Goal: Browse casually

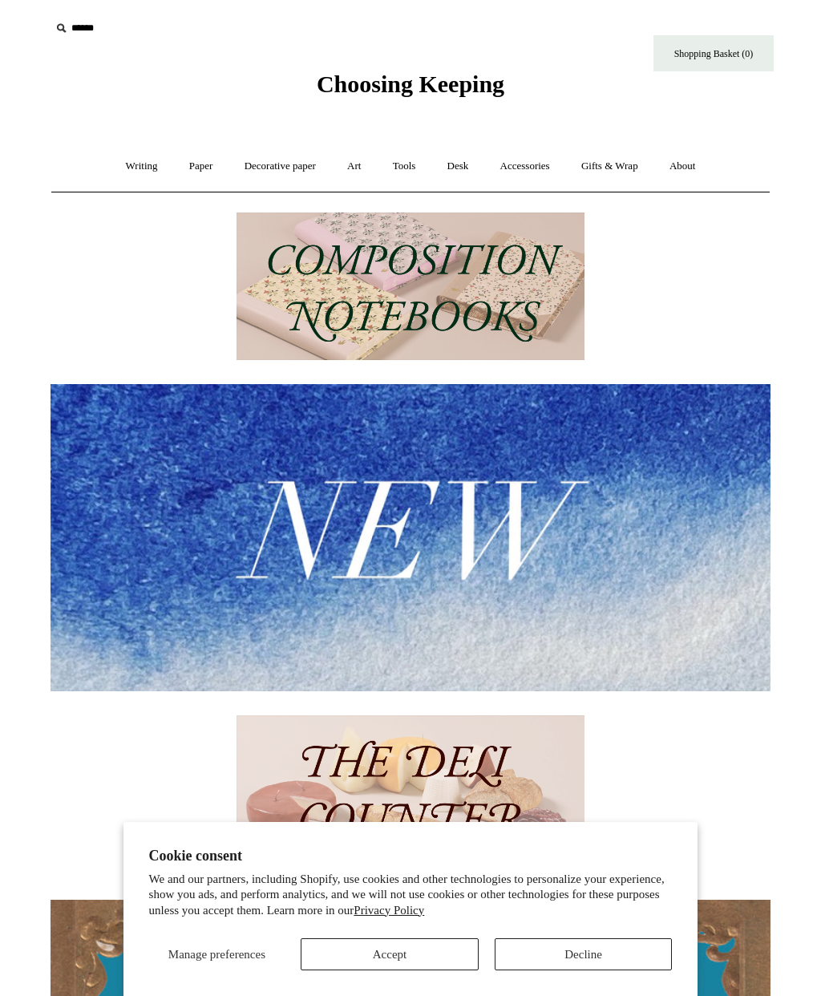
click at [415, 946] on button "Accept" at bounding box center [390, 955] width 178 height 32
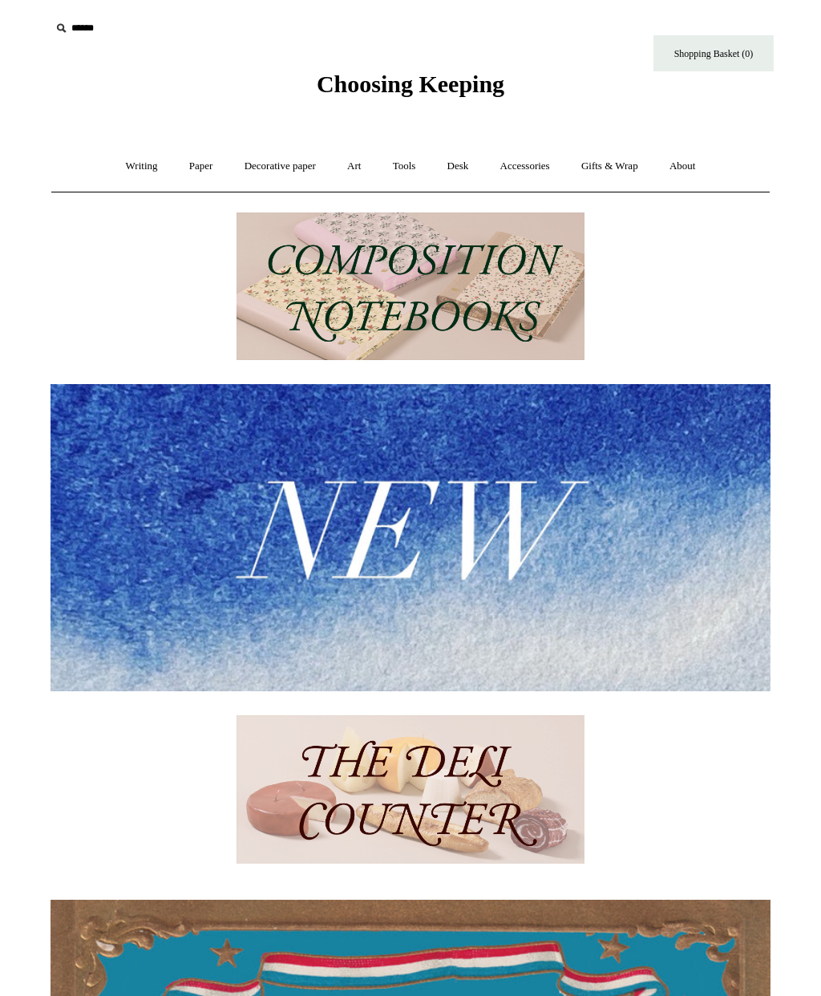
click at [137, 165] on link "Writing +" at bounding box center [142, 166] width 61 height 43
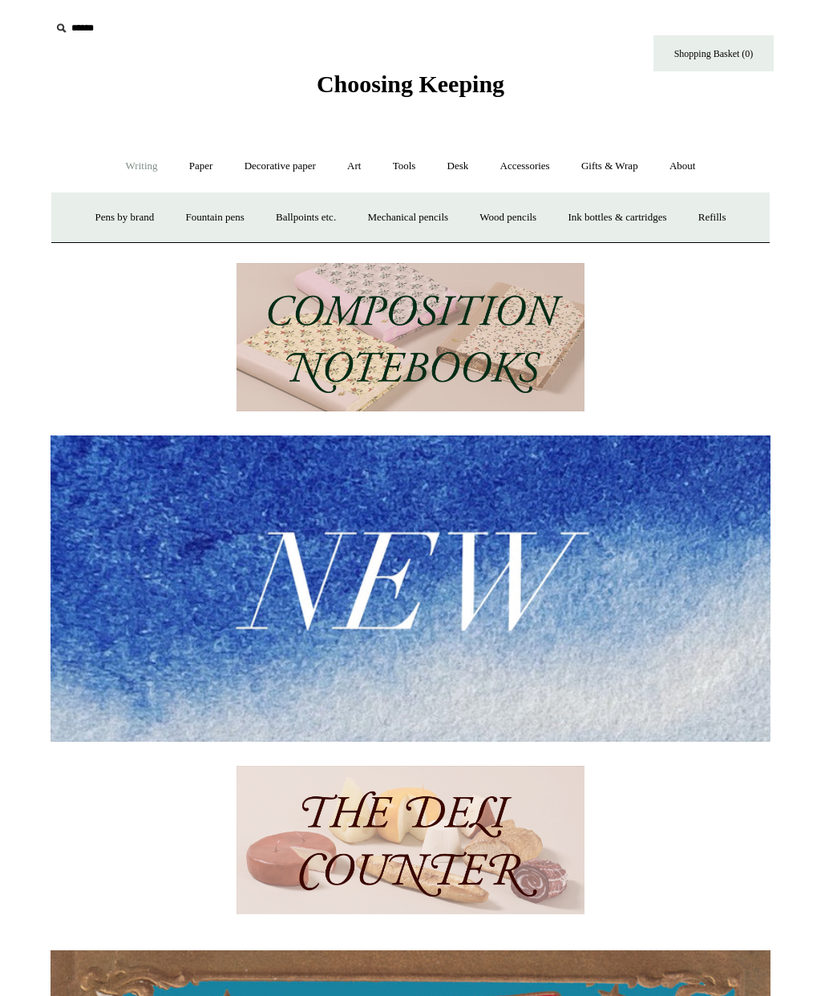
click at [206, 221] on link "Fountain pens +" at bounding box center [214, 218] width 87 height 43
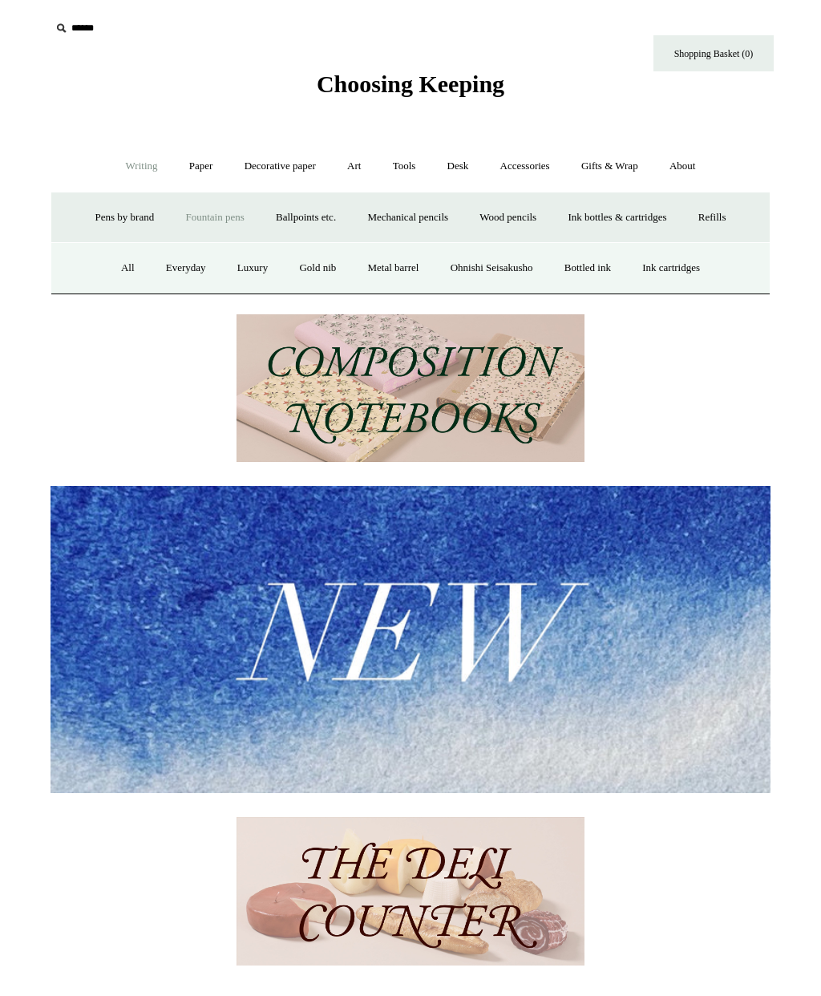
click at [114, 266] on link "All" at bounding box center [128, 268] width 43 height 43
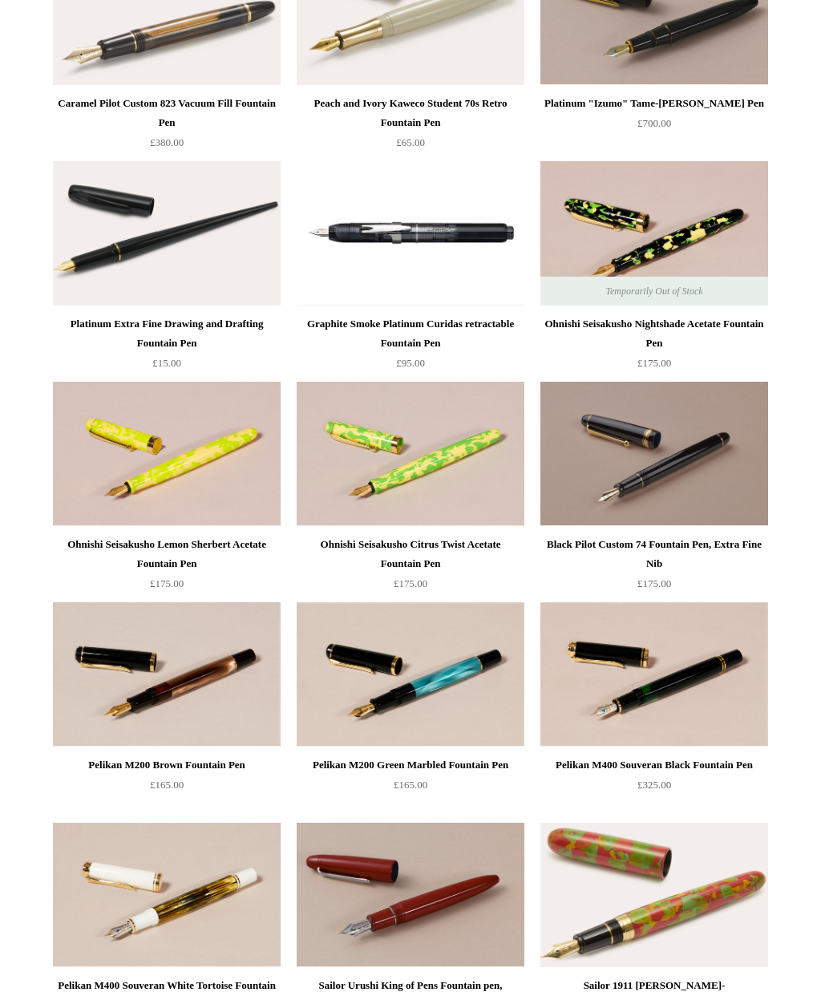
scroll to position [4224, 0]
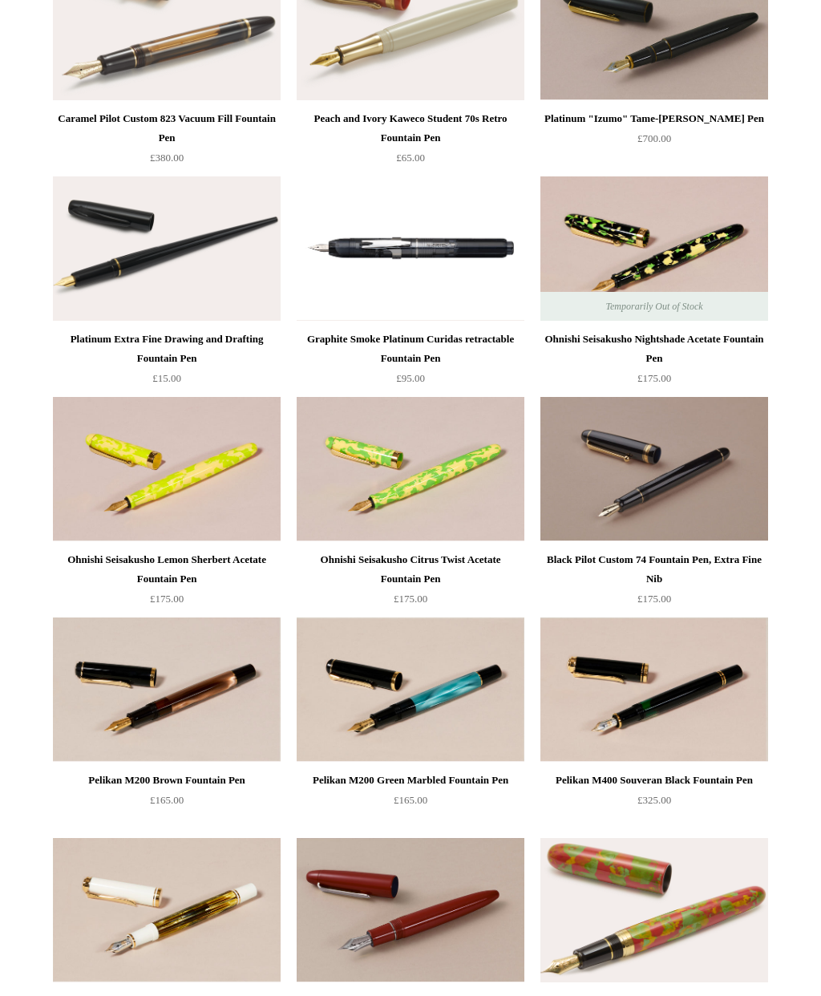
click at [698, 655] on img at bounding box center [655, 690] width 228 height 144
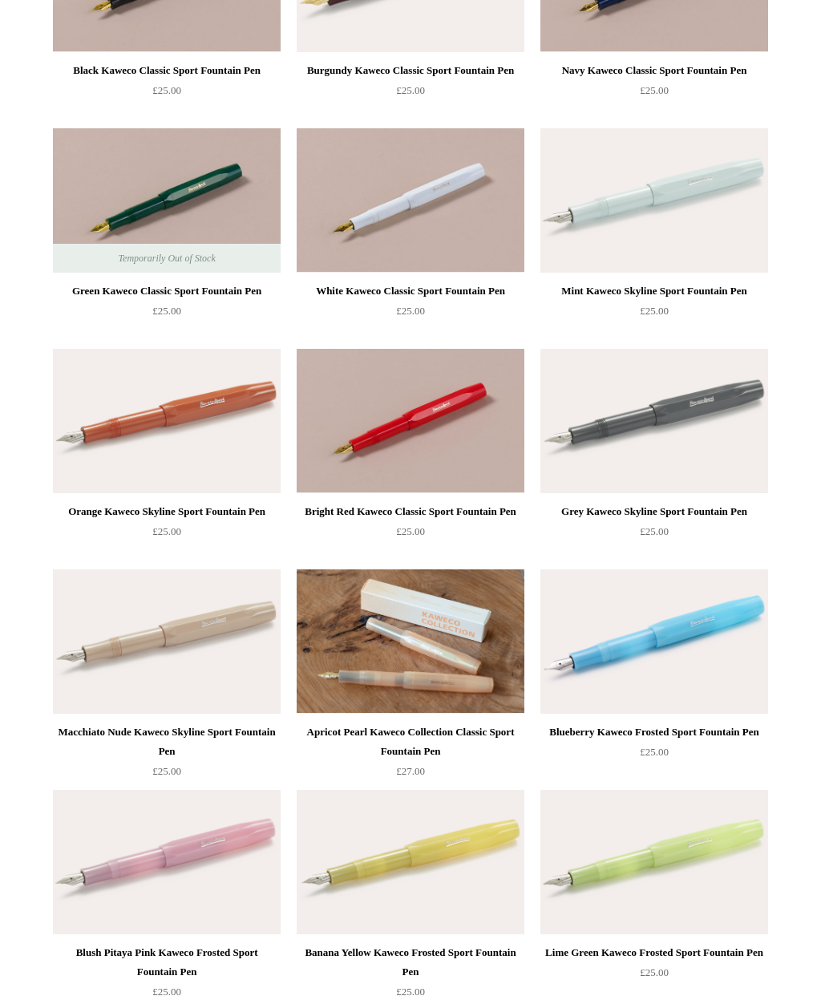
scroll to position [0, 0]
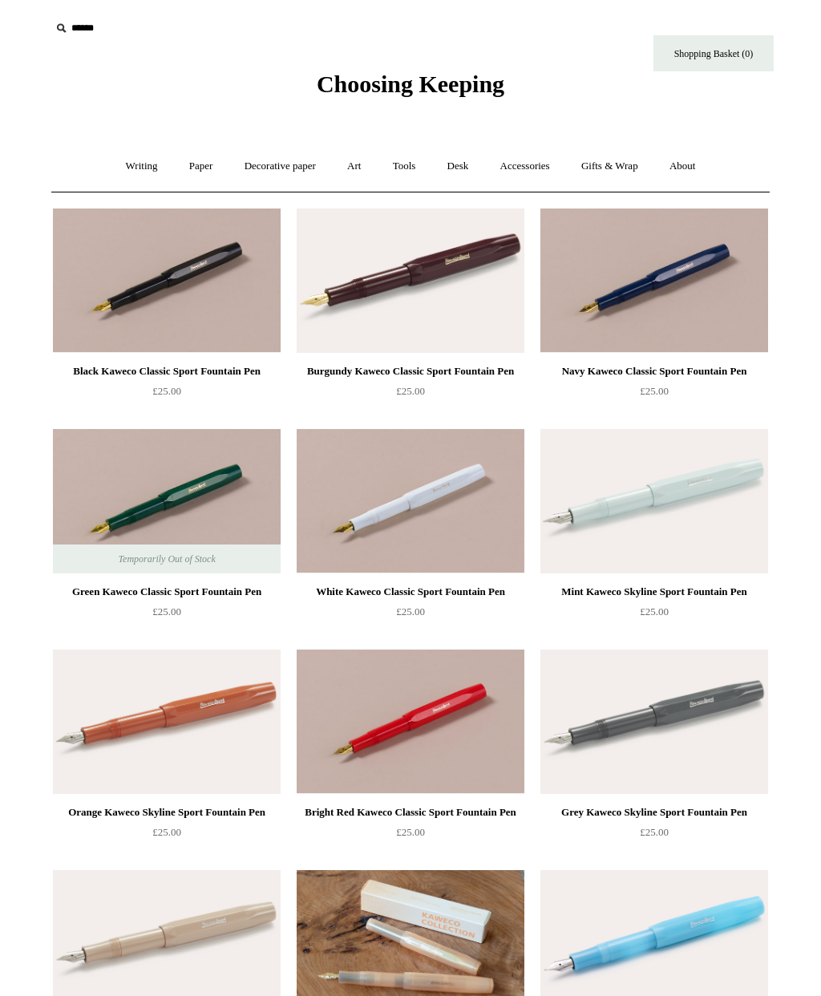
click at [135, 168] on link "Writing +" at bounding box center [142, 166] width 61 height 43
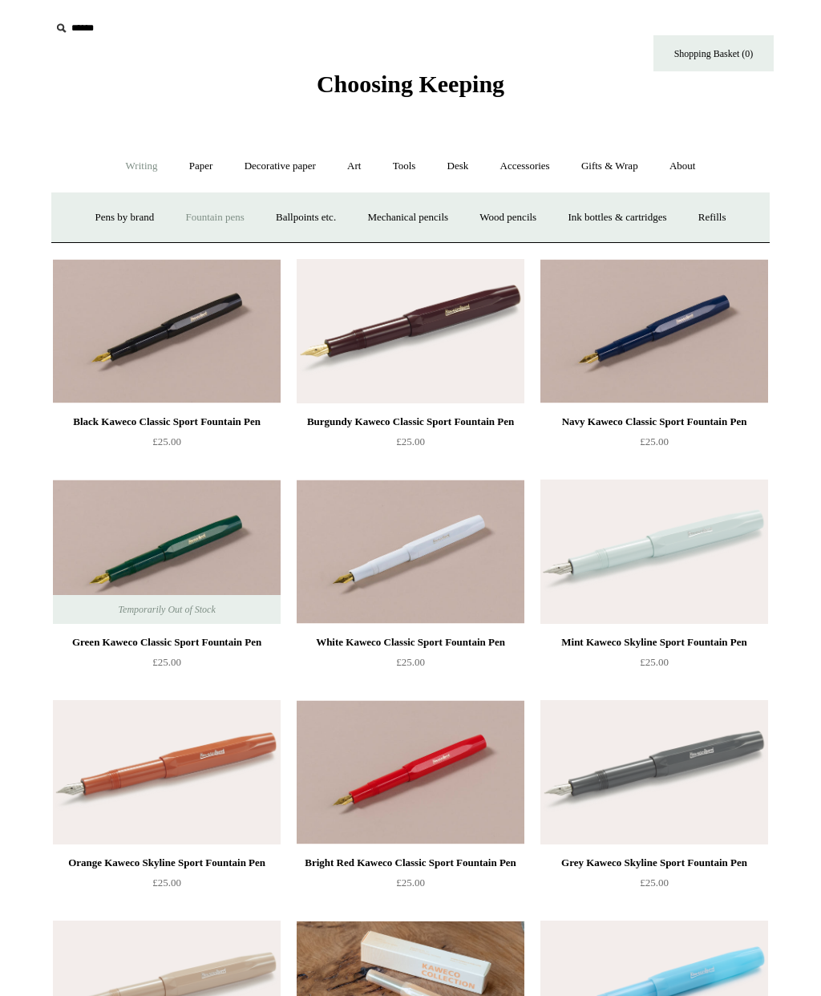
click at [208, 213] on link "Fountain pens +" at bounding box center [214, 218] width 87 height 43
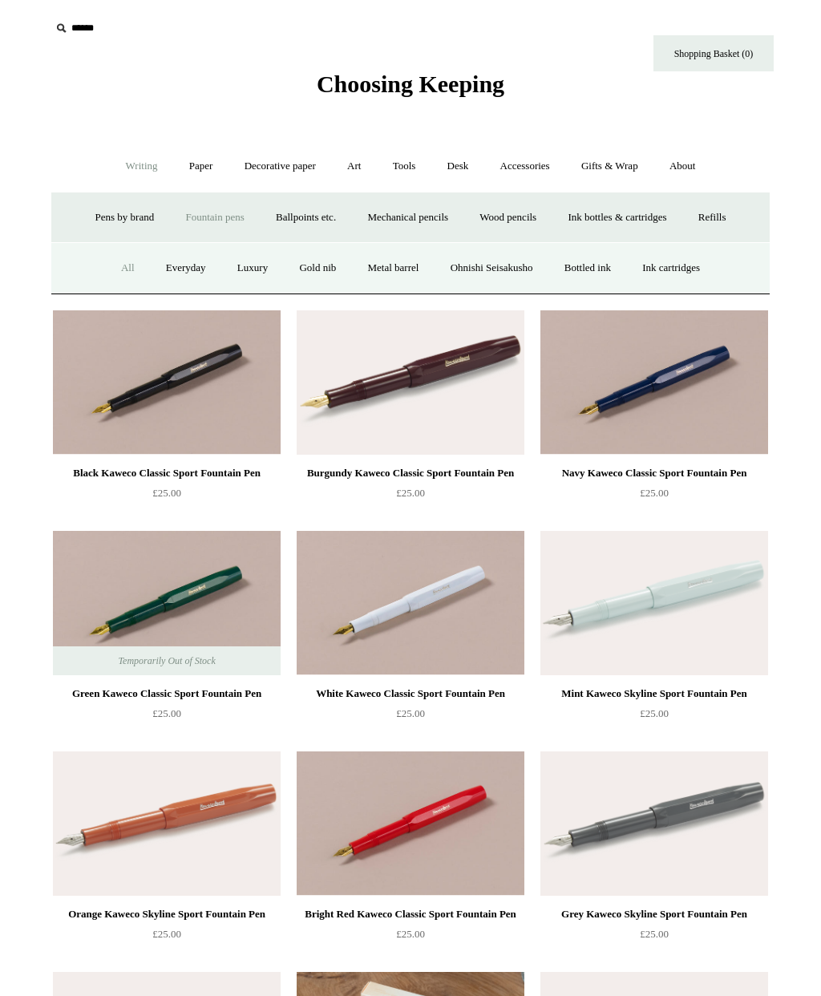
click at [249, 269] on link "Luxury" at bounding box center [252, 268] width 59 height 43
click at [513, 266] on link "Ohnishi Seisakusho" at bounding box center [492, 268] width 112 height 43
click at [592, 270] on link "Bottled ink" at bounding box center [587, 268] width 75 height 43
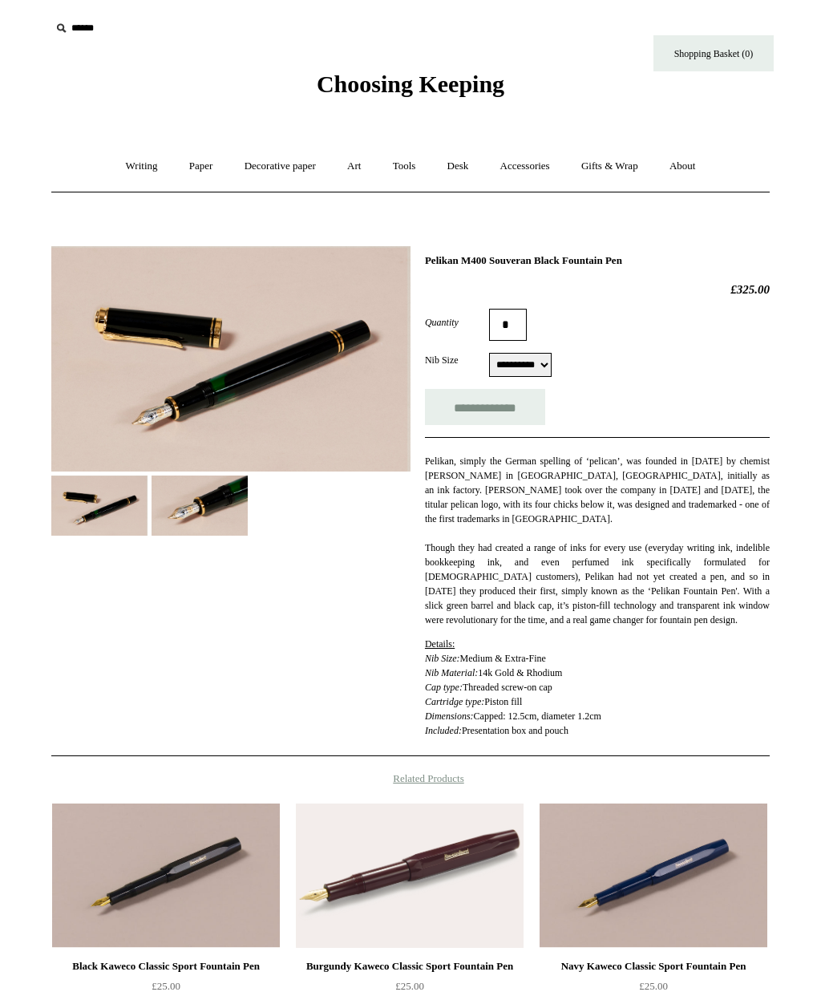
click at [326, 337] on img at bounding box center [230, 358] width 359 height 225
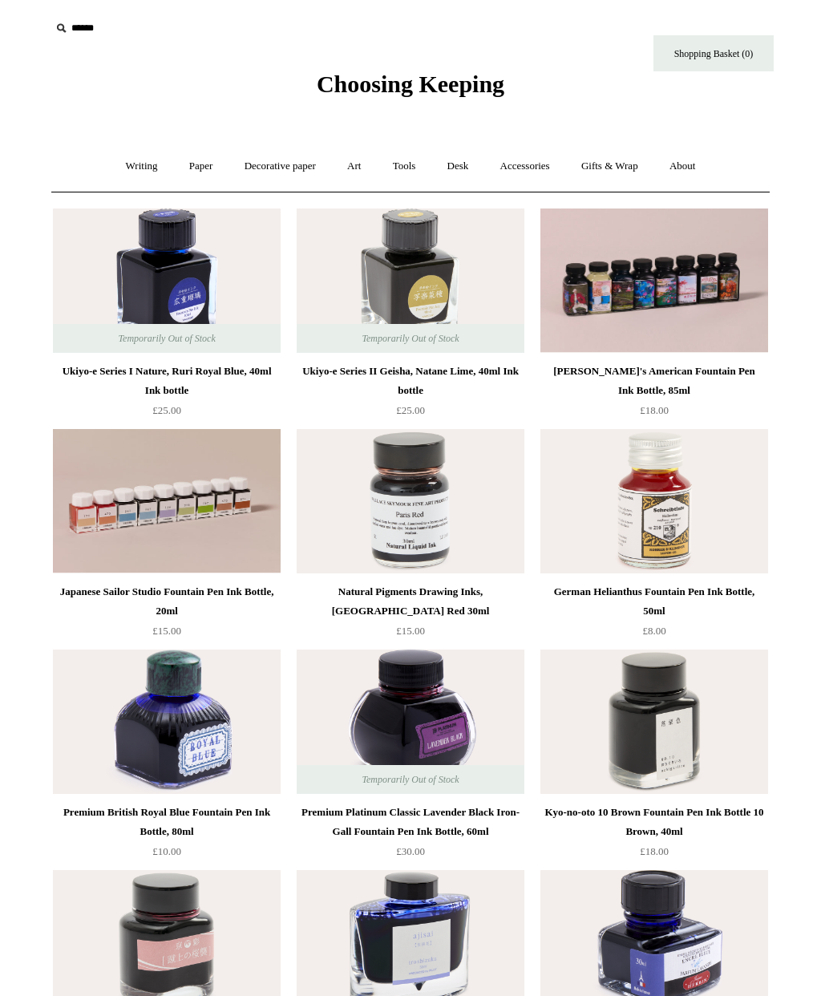
click at [533, 166] on link "Accessories +" at bounding box center [525, 166] width 79 height 43
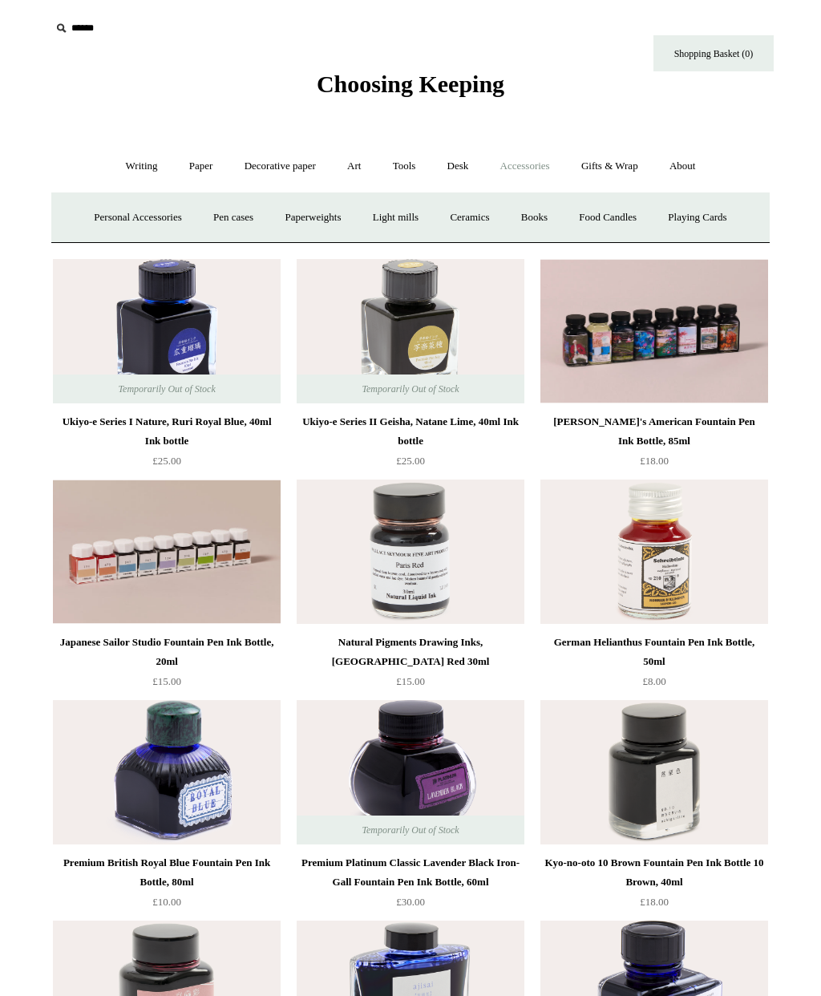
click at [234, 216] on link "Pen cases" at bounding box center [233, 218] width 69 height 43
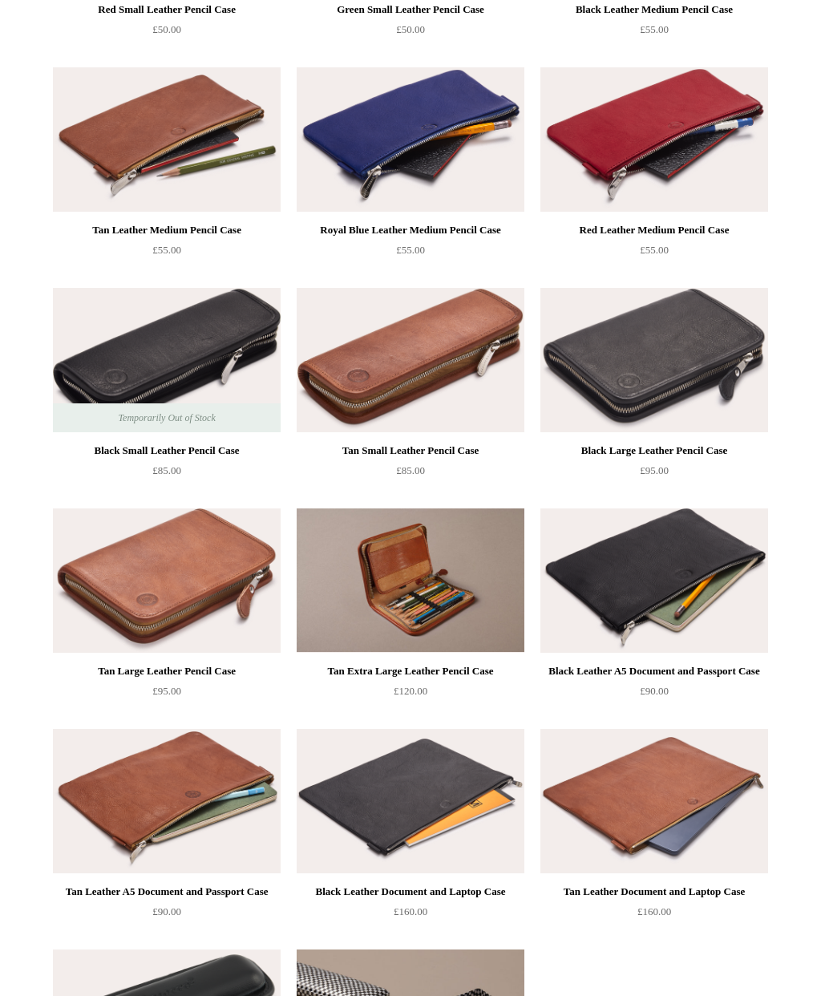
scroll to position [976, 0]
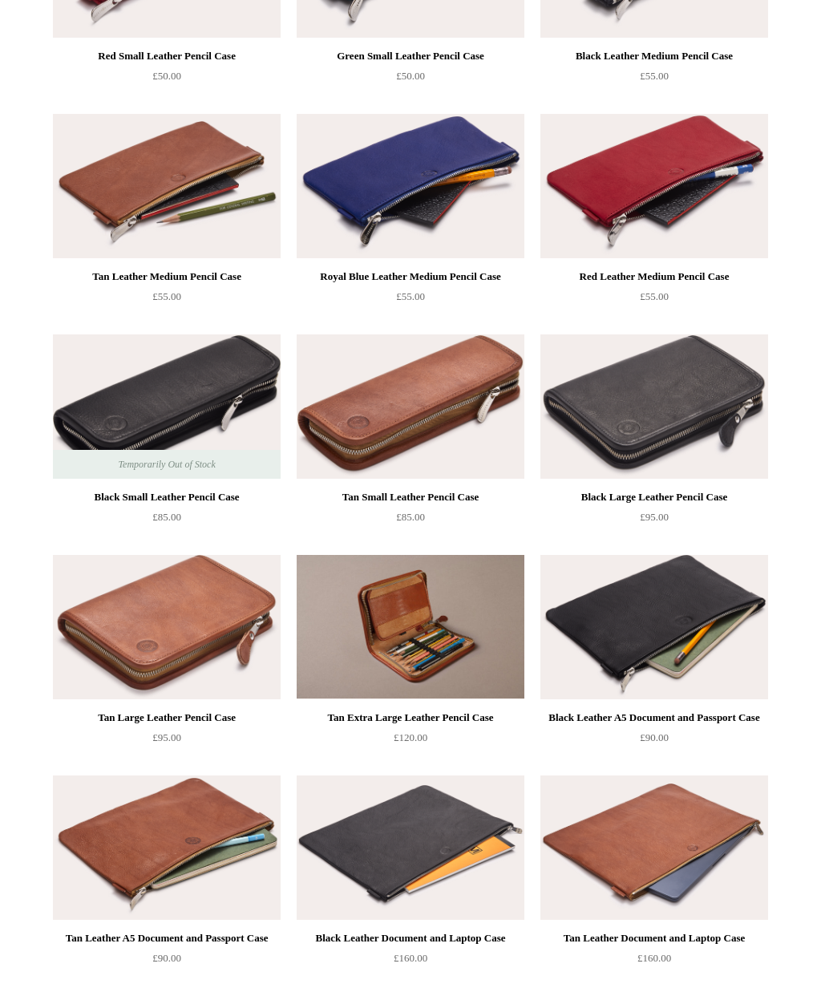
click at [170, 627] on img at bounding box center [167, 628] width 228 height 144
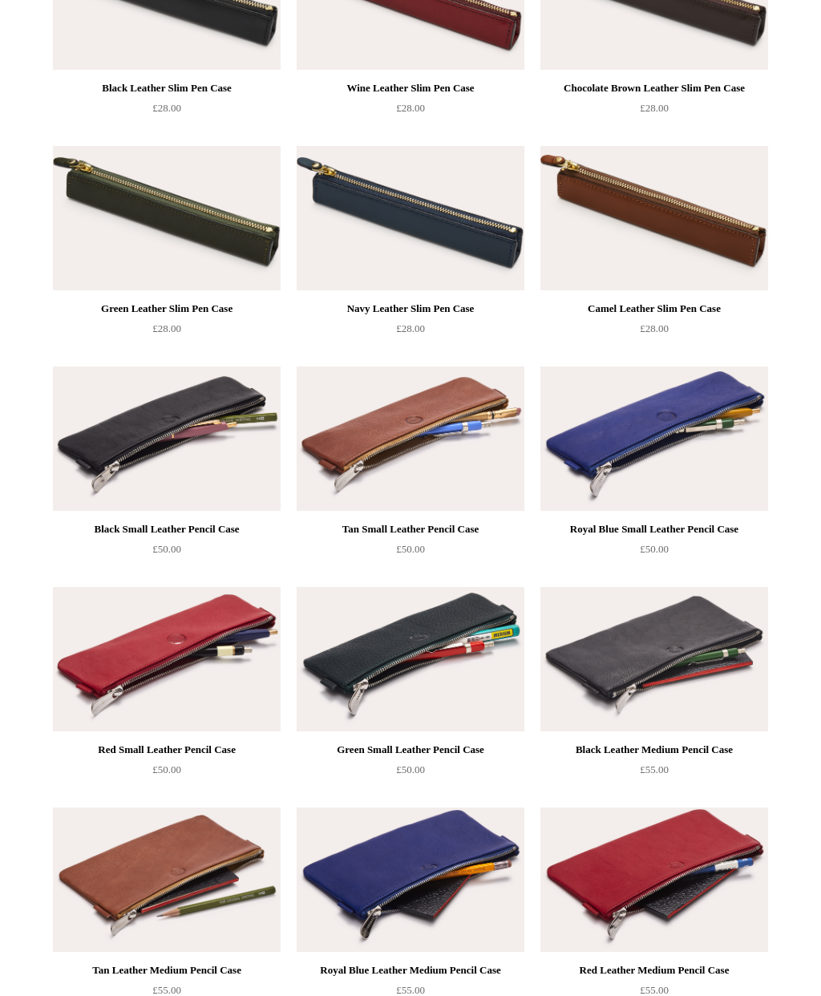
scroll to position [0, 0]
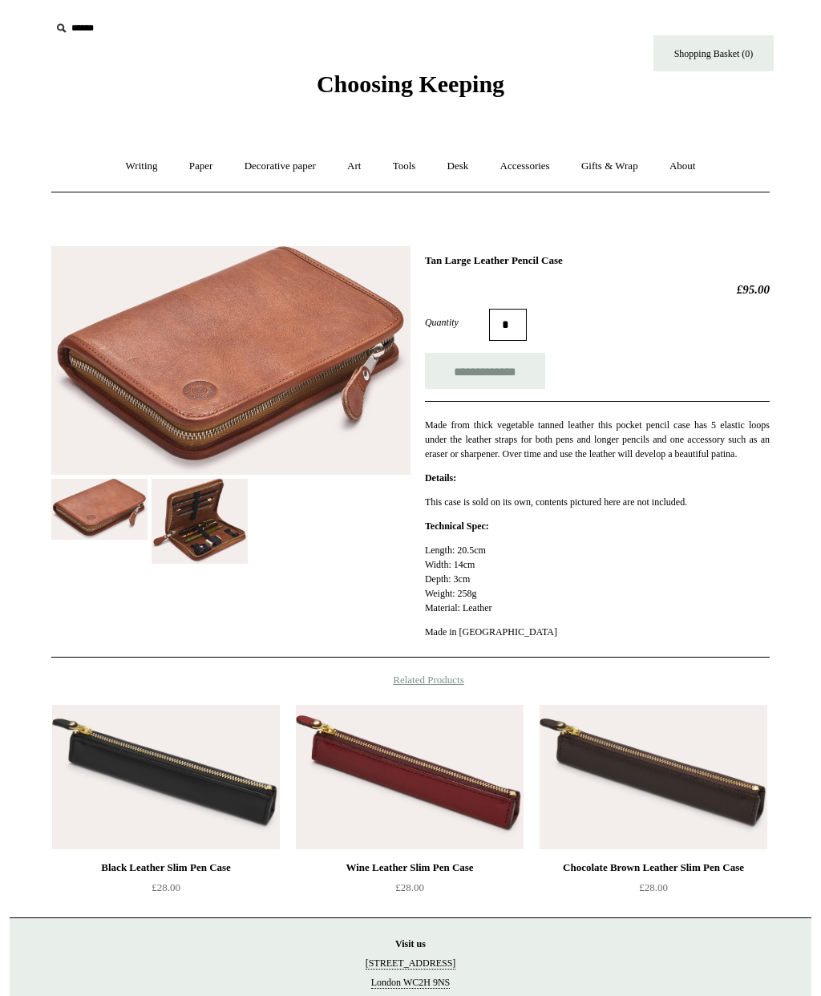
click at [209, 511] on img at bounding box center [200, 522] width 96 height 86
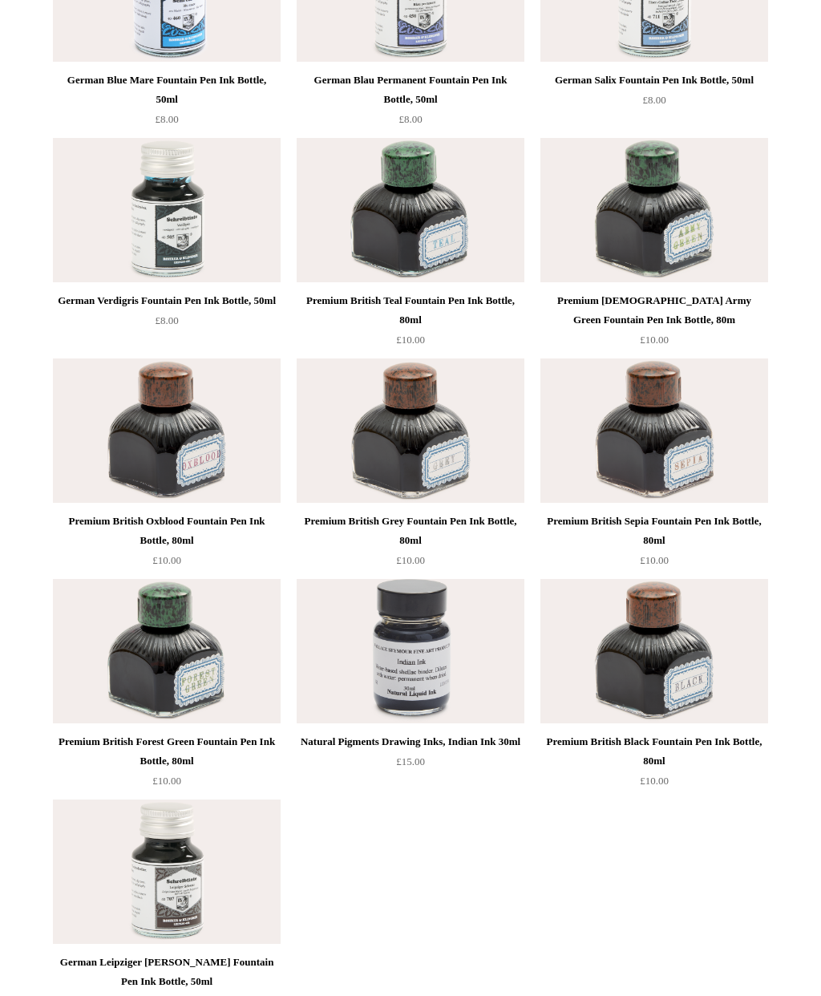
scroll to position [5665, 0]
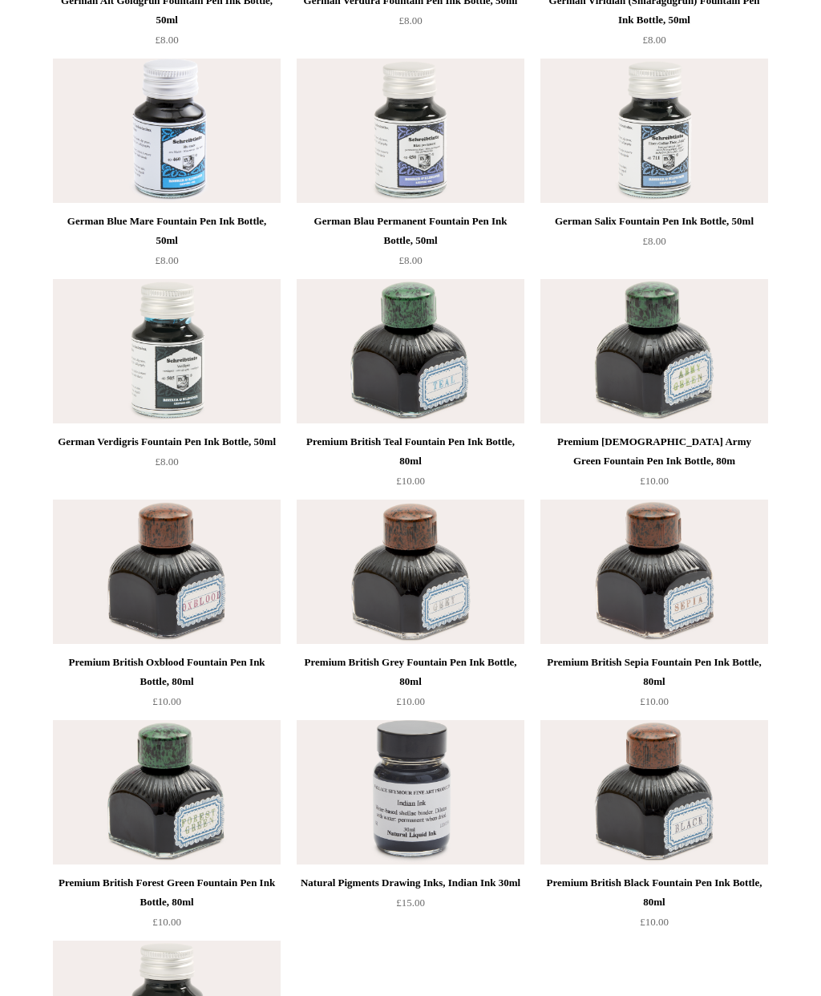
click at [412, 421] on img at bounding box center [411, 351] width 228 height 144
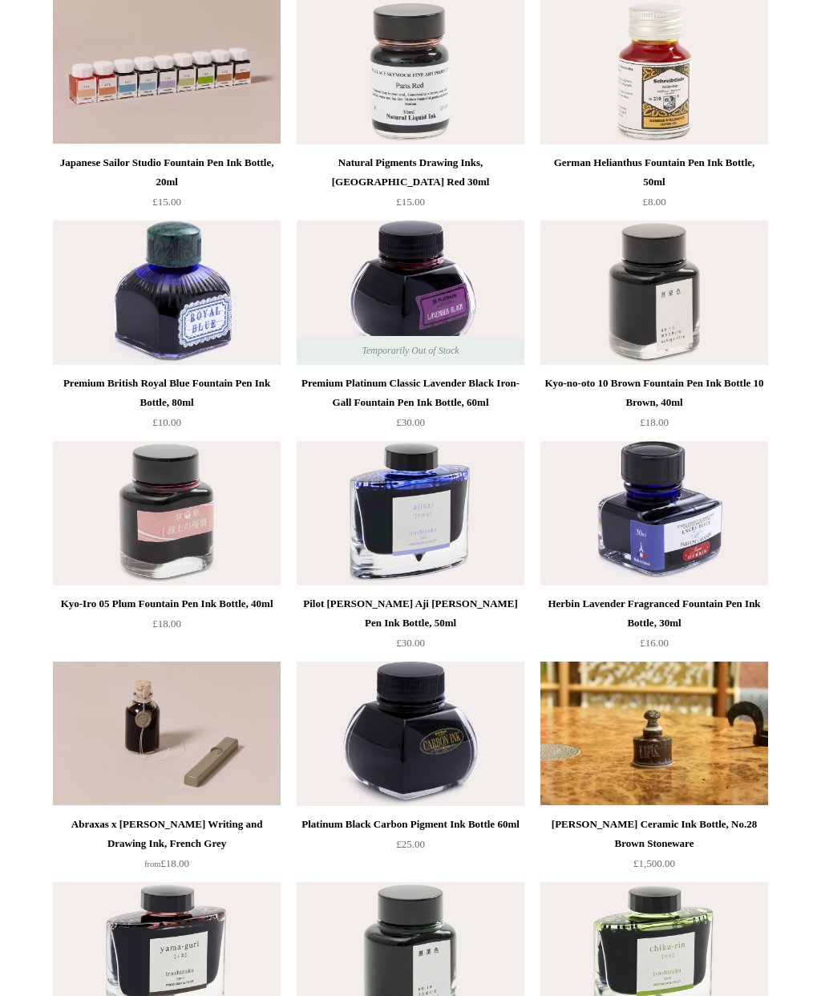
scroll to position [0, 0]
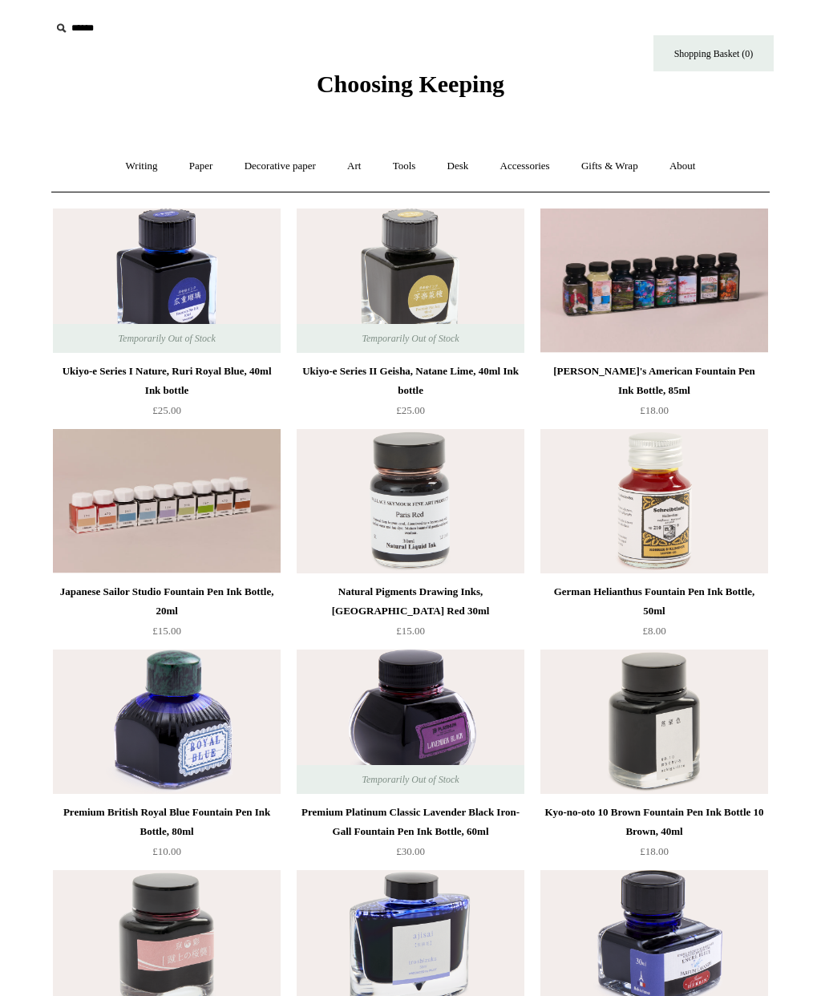
click at [534, 165] on link "Accessories +" at bounding box center [525, 166] width 79 height 43
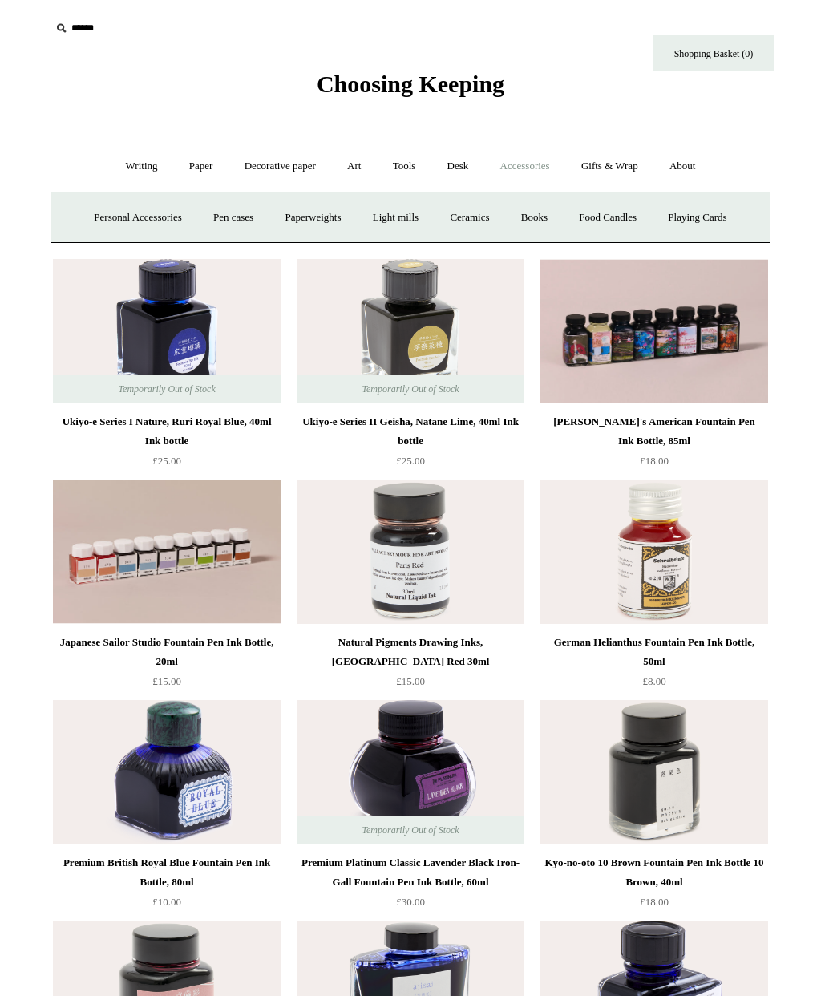
click at [395, 215] on link "Light mills" at bounding box center [396, 218] width 75 height 43
click at [193, 170] on link "Paper +" at bounding box center [201, 166] width 53 height 43
click at [639, 213] on link "Writing paper and envelopes +" at bounding box center [598, 218] width 148 height 43
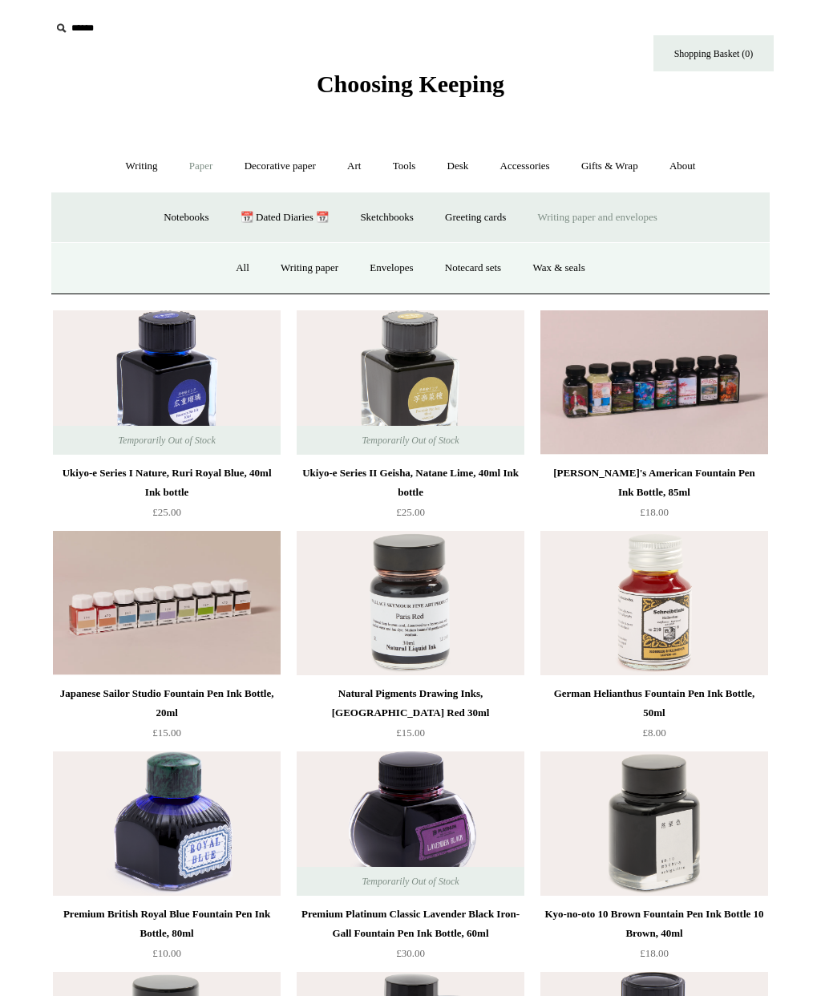
click at [303, 274] on link "Writing paper" at bounding box center [309, 268] width 87 height 43
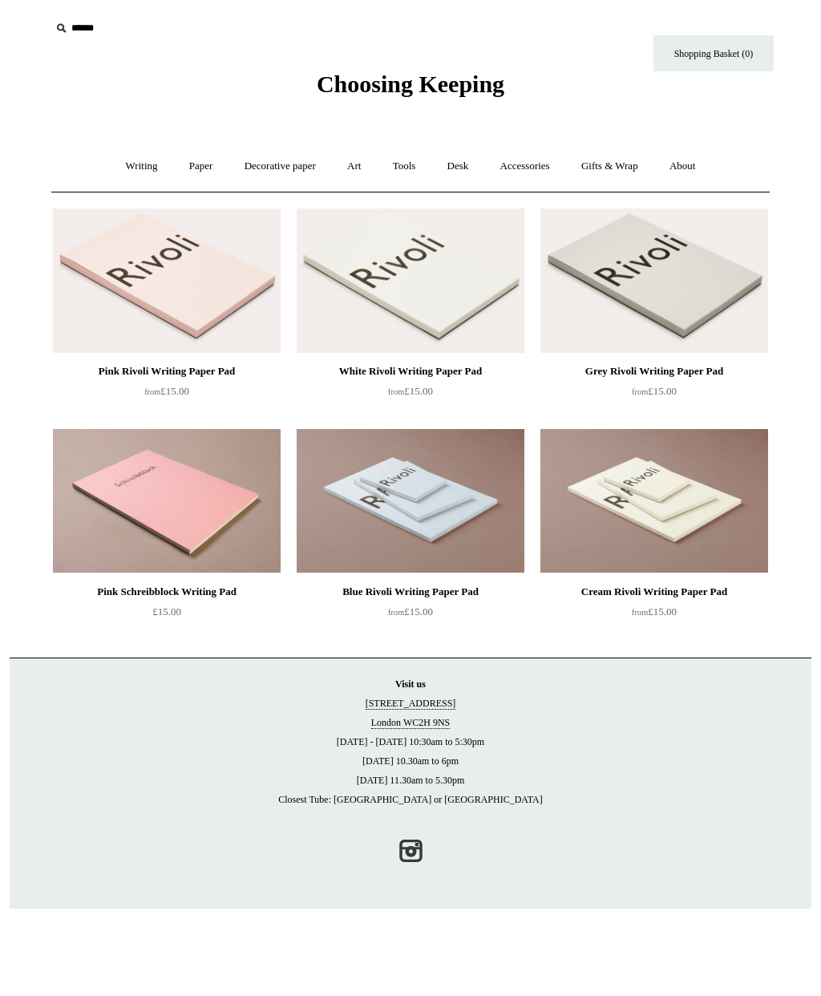
click at [198, 158] on link "Paper +" at bounding box center [201, 166] width 53 height 43
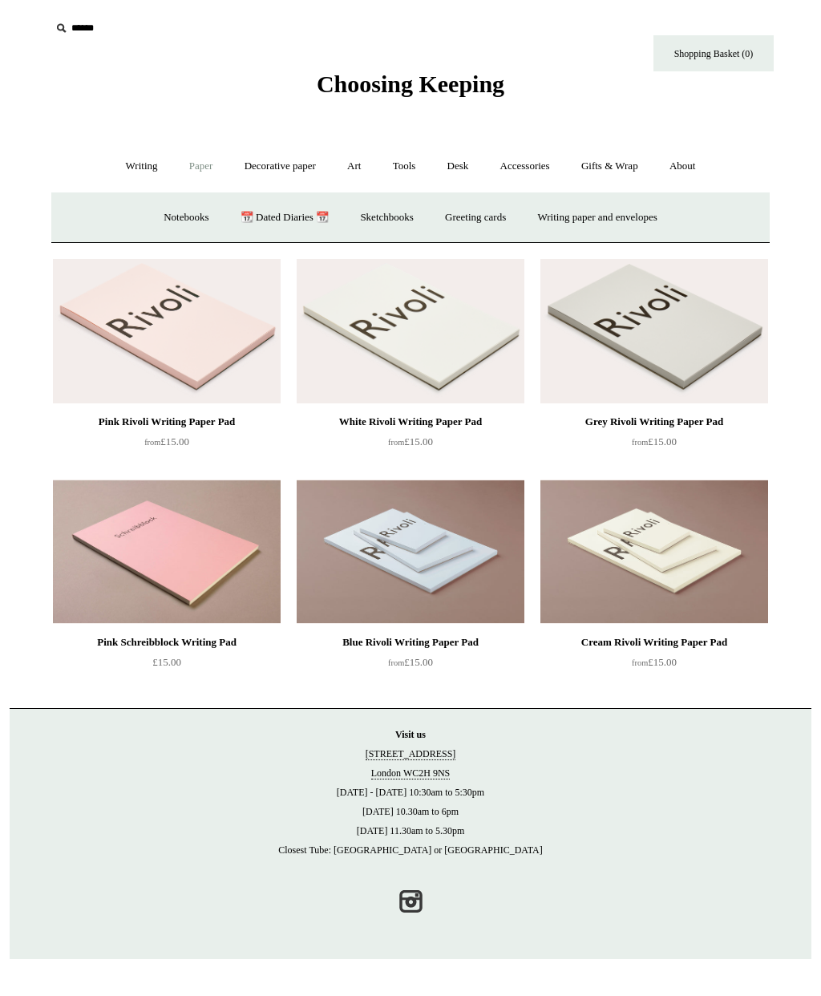
click at [186, 221] on link "Notebooks +" at bounding box center [186, 218] width 74 height 43
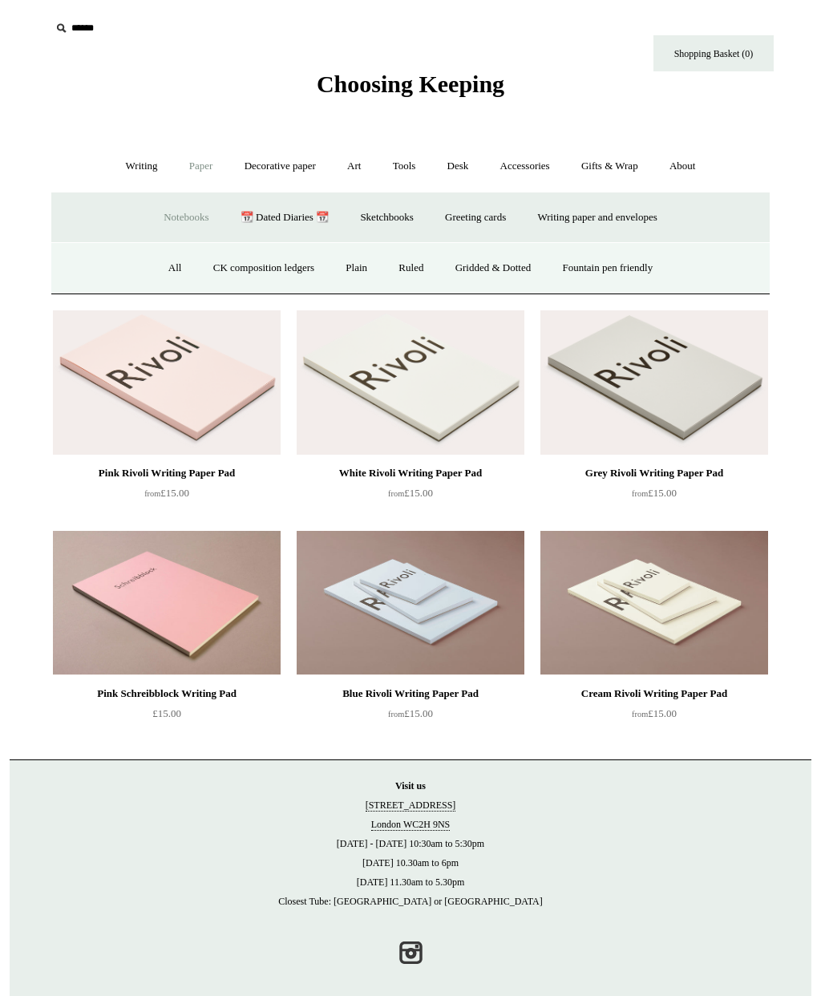
click at [411, 263] on link "Ruled" at bounding box center [411, 268] width 54 height 43
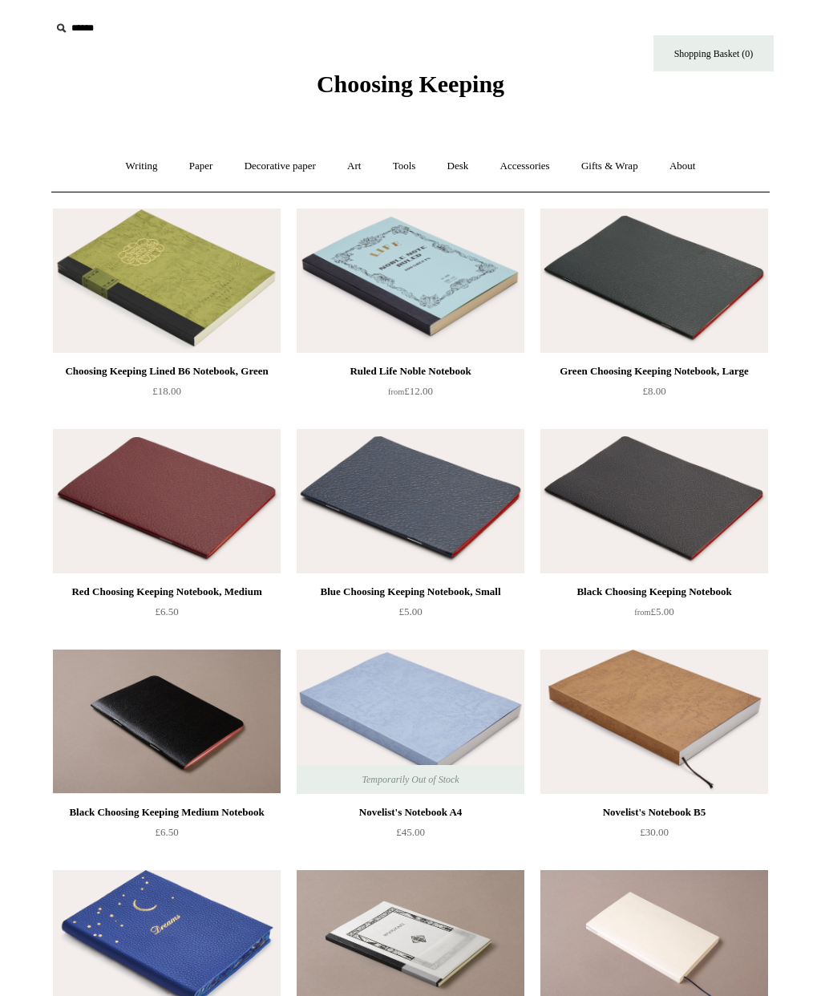
click at [202, 166] on link "Paper +" at bounding box center [201, 166] width 53 height 43
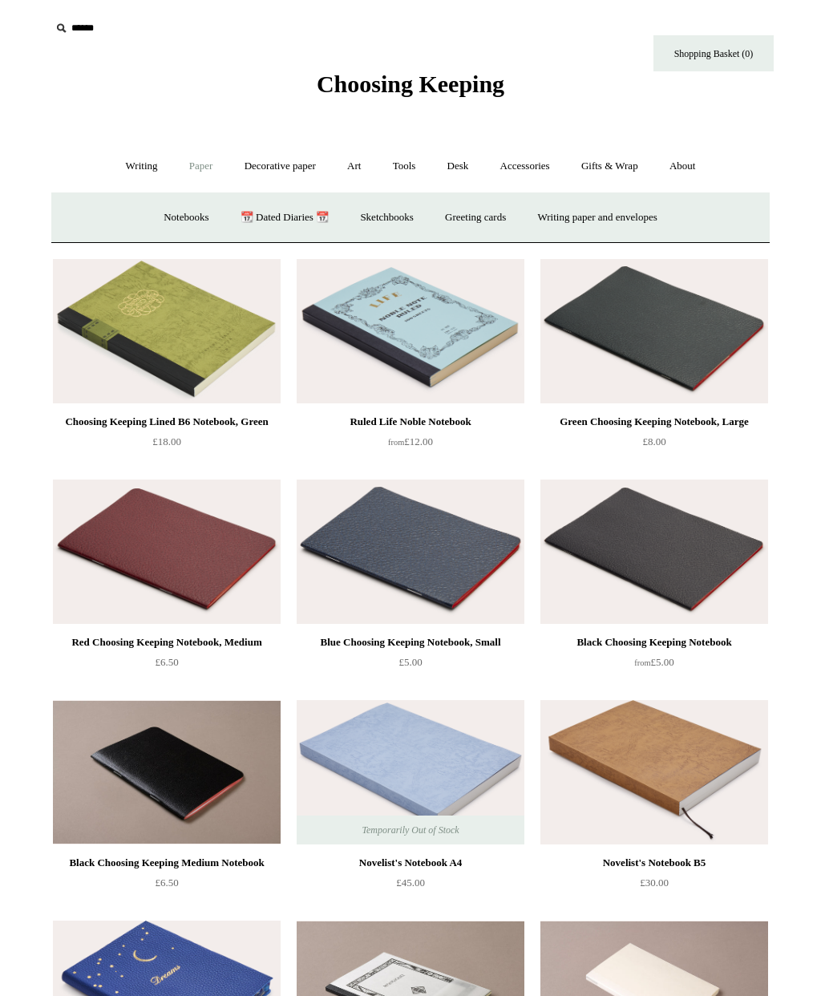
click at [391, 218] on link "Sketchbooks +" at bounding box center [387, 218] width 82 height 43
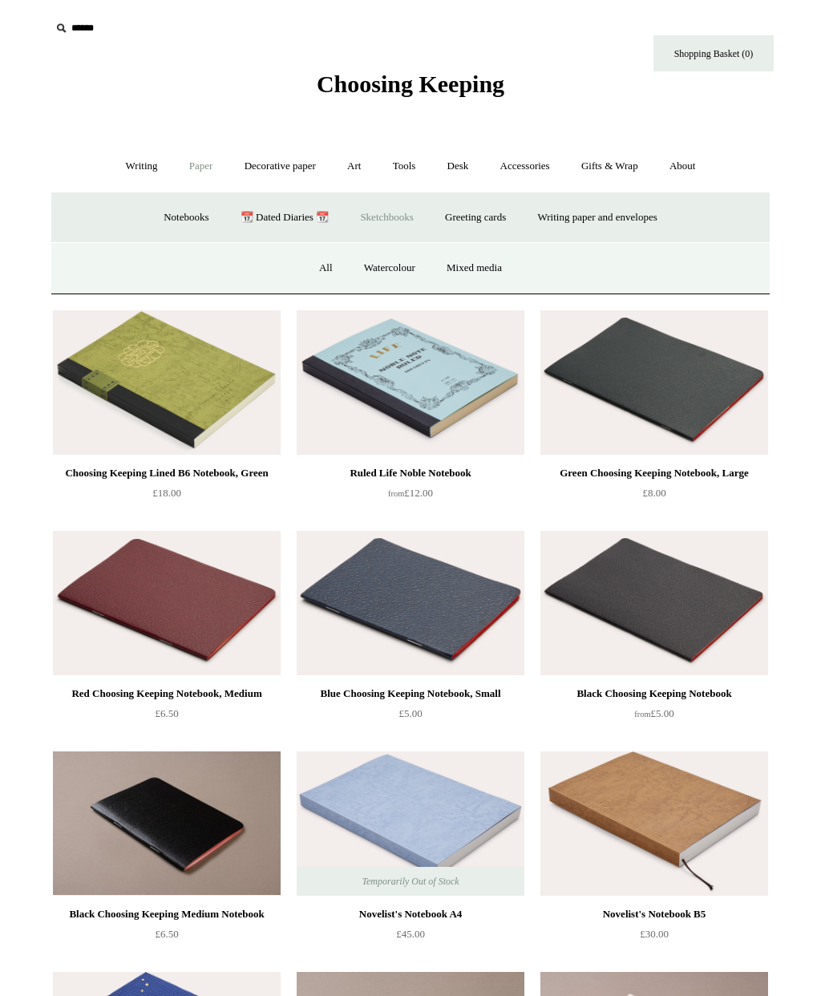
click at [642, 220] on link "Writing paper and envelopes +" at bounding box center [598, 218] width 148 height 43
click at [306, 266] on link "Writing paper" at bounding box center [309, 268] width 87 height 43
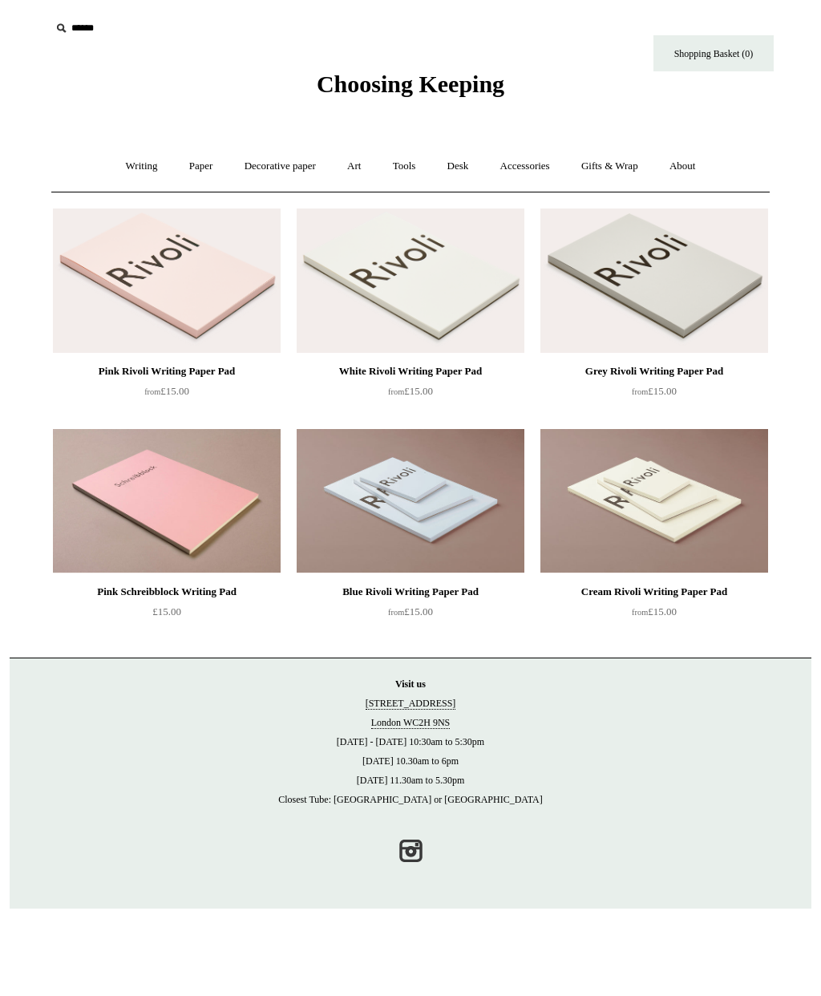
click at [416, 160] on link "Tools +" at bounding box center [405, 166] width 52 height 43
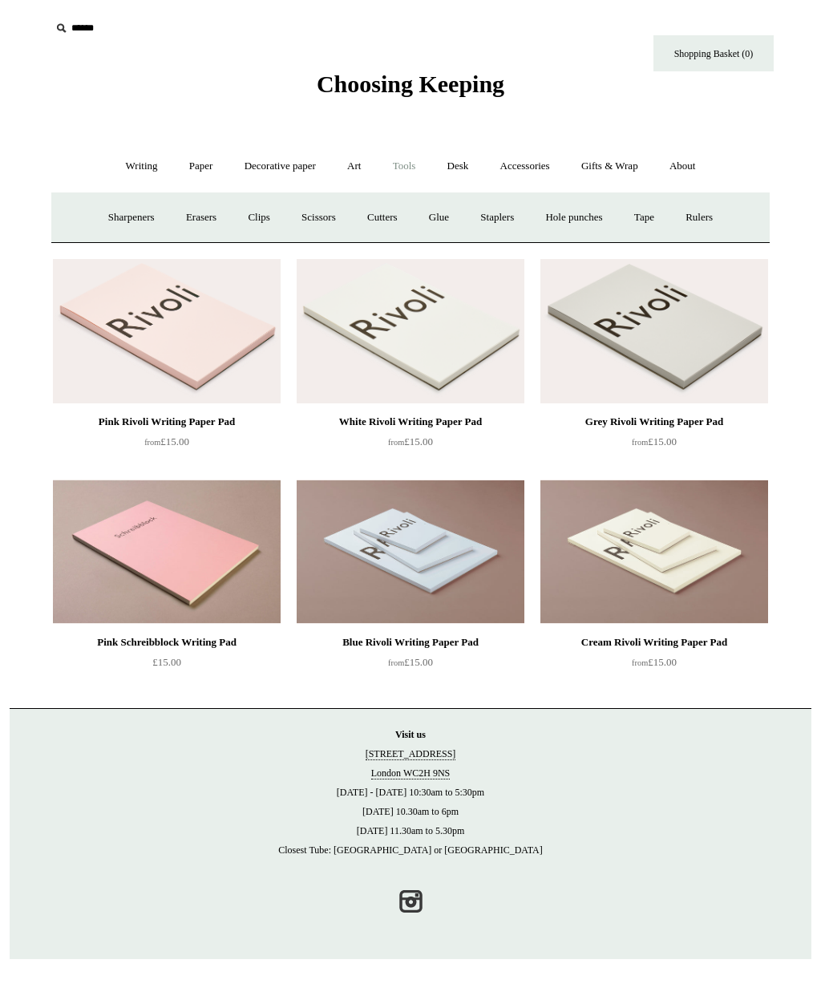
click at [441, 213] on link "Glue" at bounding box center [439, 218] width 49 height 43
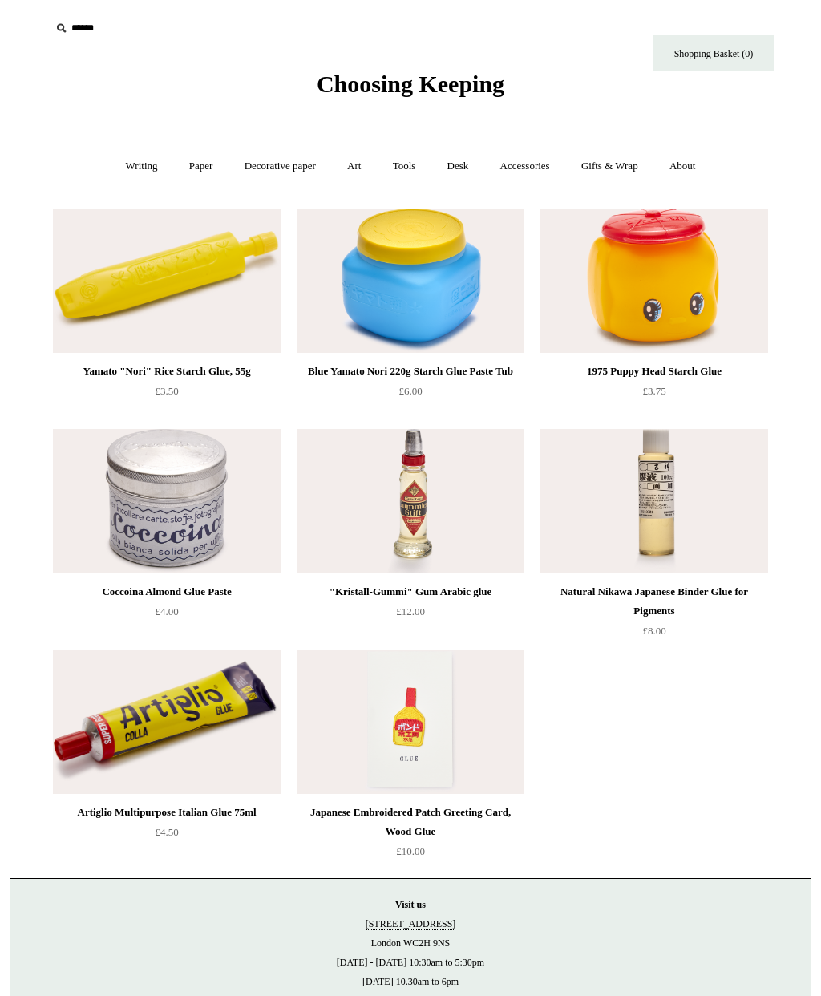
click at [130, 165] on link "Writing +" at bounding box center [142, 166] width 61 height 43
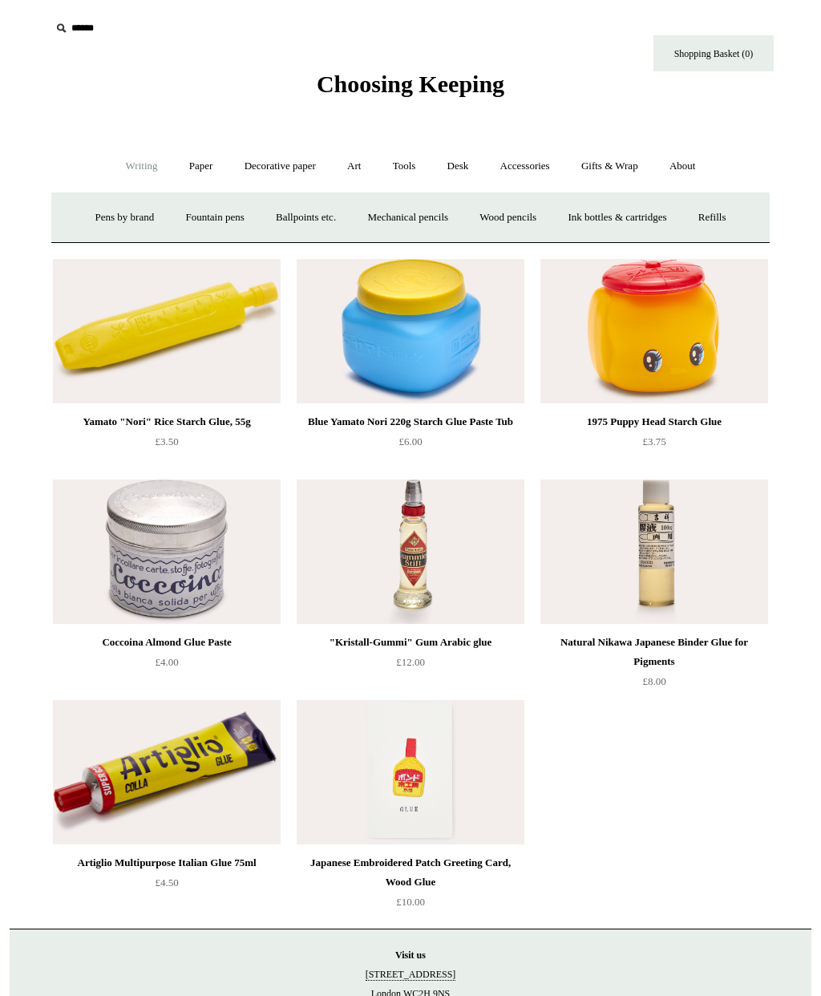
click at [109, 214] on link "Pens by brand +" at bounding box center [125, 218] width 88 height 43
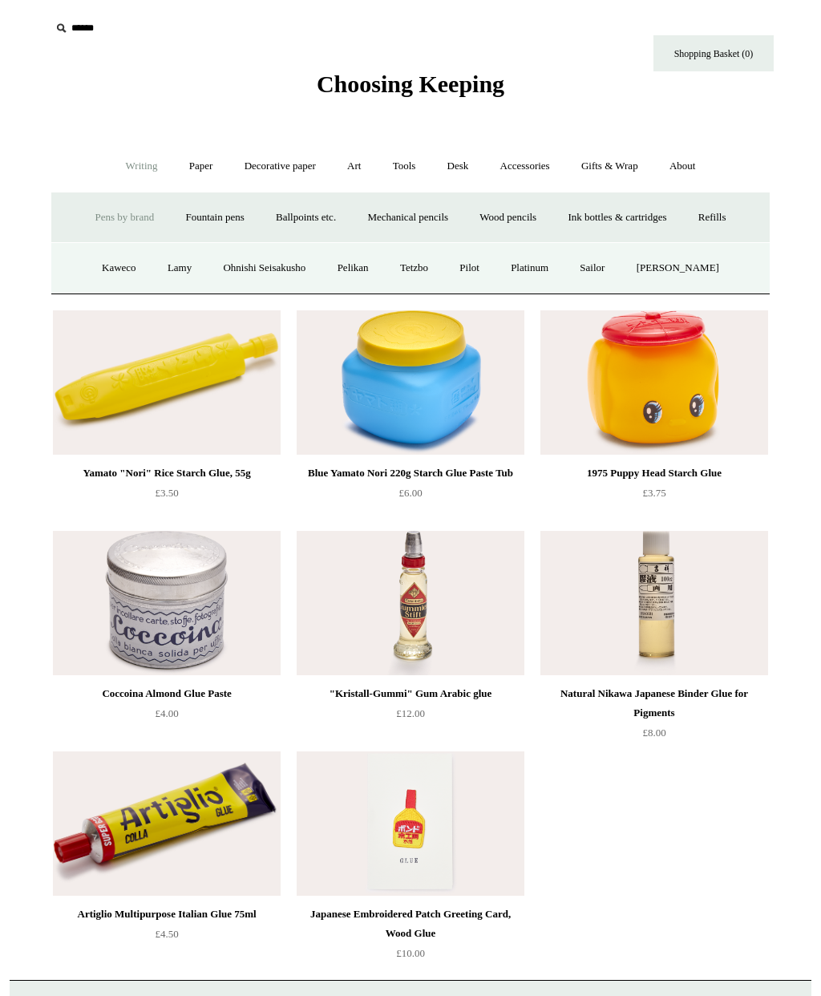
click at [363, 265] on link "Pelikan" at bounding box center [353, 268] width 60 height 43
click at [558, 272] on link "Platinum" at bounding box center [530, 268] width 67 height 43
click at [431, 271] on link "Tetzbo" at bounding box center [414, 268] width 57 height 43
click at [609, 266] on link "Sailor" at bounding box center [593, 268] width 54 height 43
click at [698, 270] on link "[PERSON_NAME]" at bounding box center [679, 268] width 112 height 43
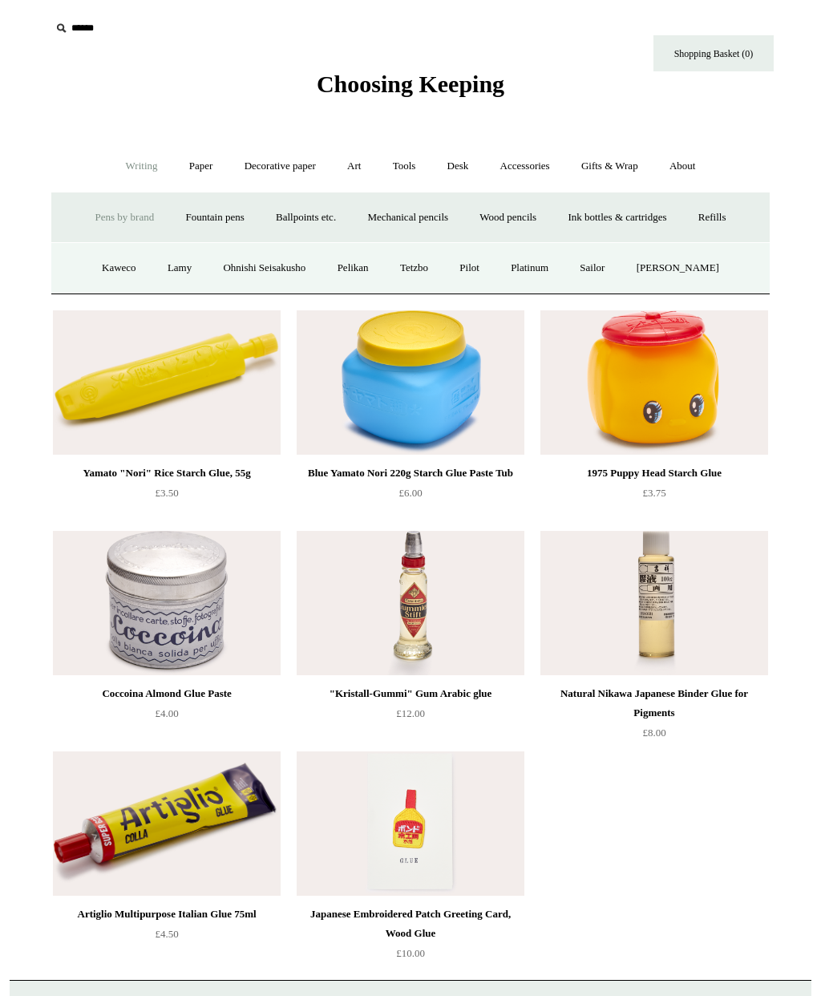
click at [422, 265] on link "Tetzbo" at bounding box center [414, 268] width 57 height 43
click at [285, 272] on link "Ohnishi Seisakusho" at bounding box center [265, 268] width 112 height 43
click at [174, 268] on link "Lamy" at bounding box center [179, 268] width 53 height 43
click at [112, 261] on link "Kaweco" at bounding box center [118, 268] width 63 height 43
